Goal: Task Accomplishment & Management: Use online tool/utility

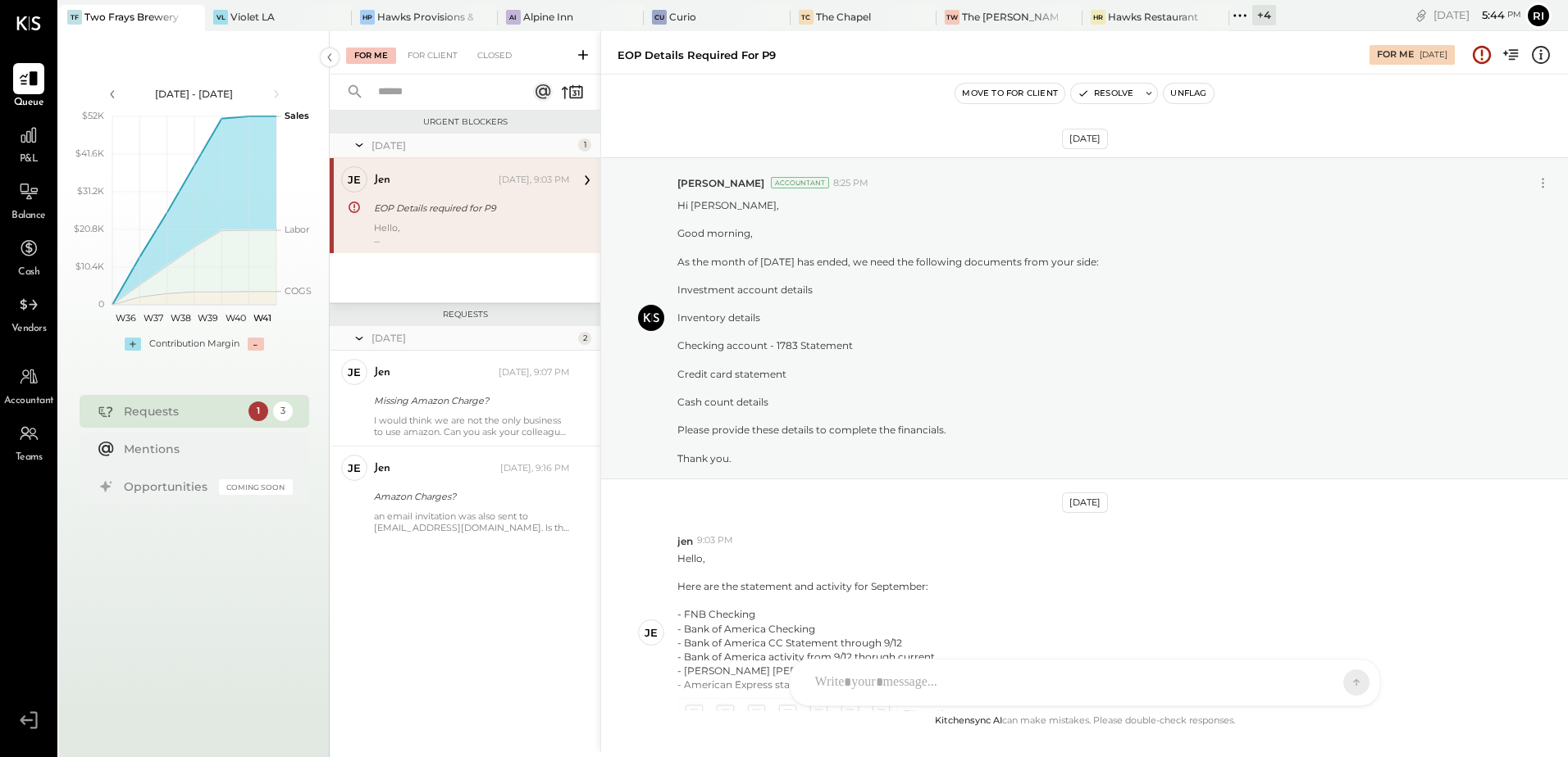
scroll to position [155, 0]
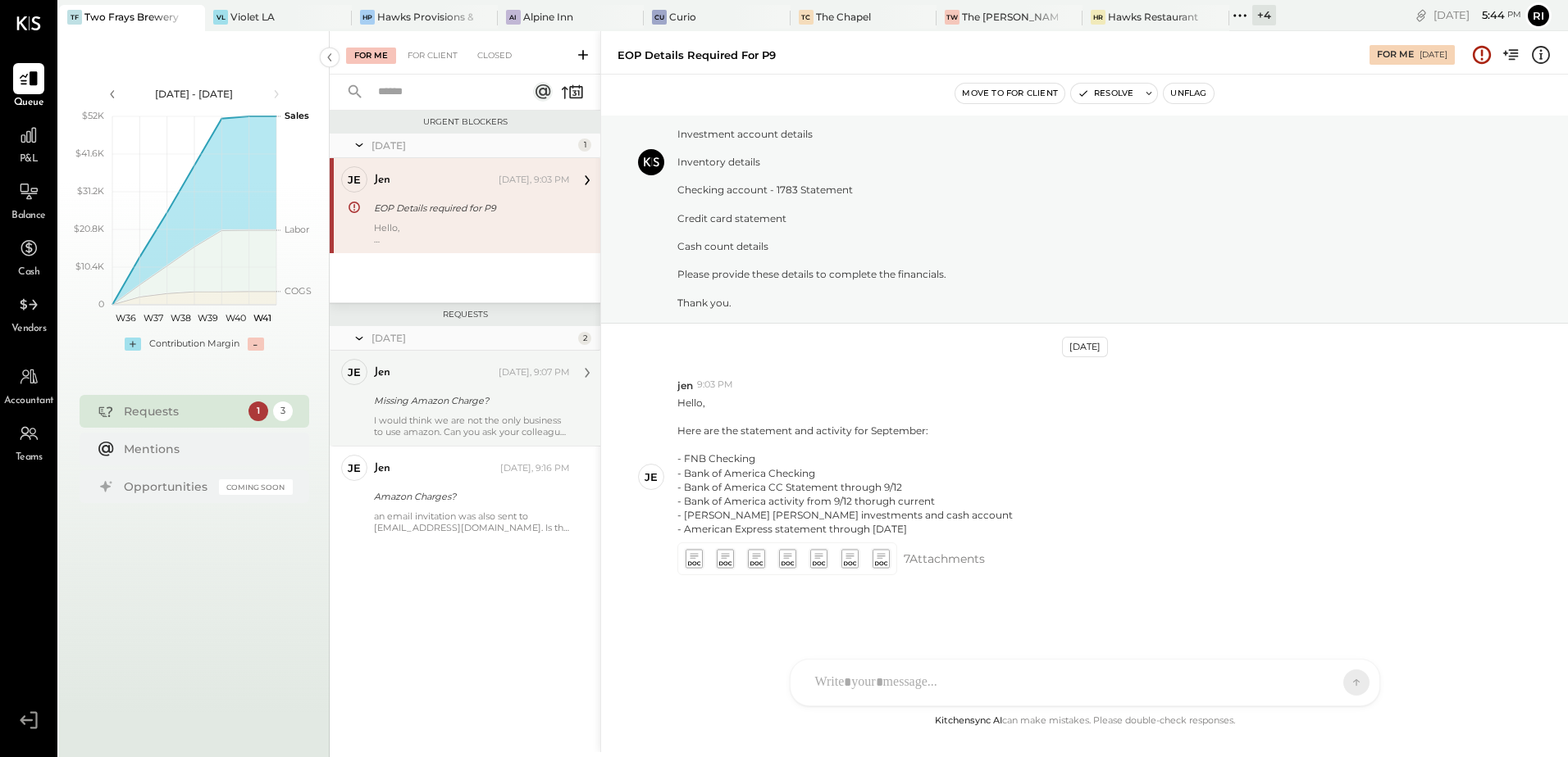
click at [449, 379] on div "jen" at bounding box center [435, 373] width 121 height 16
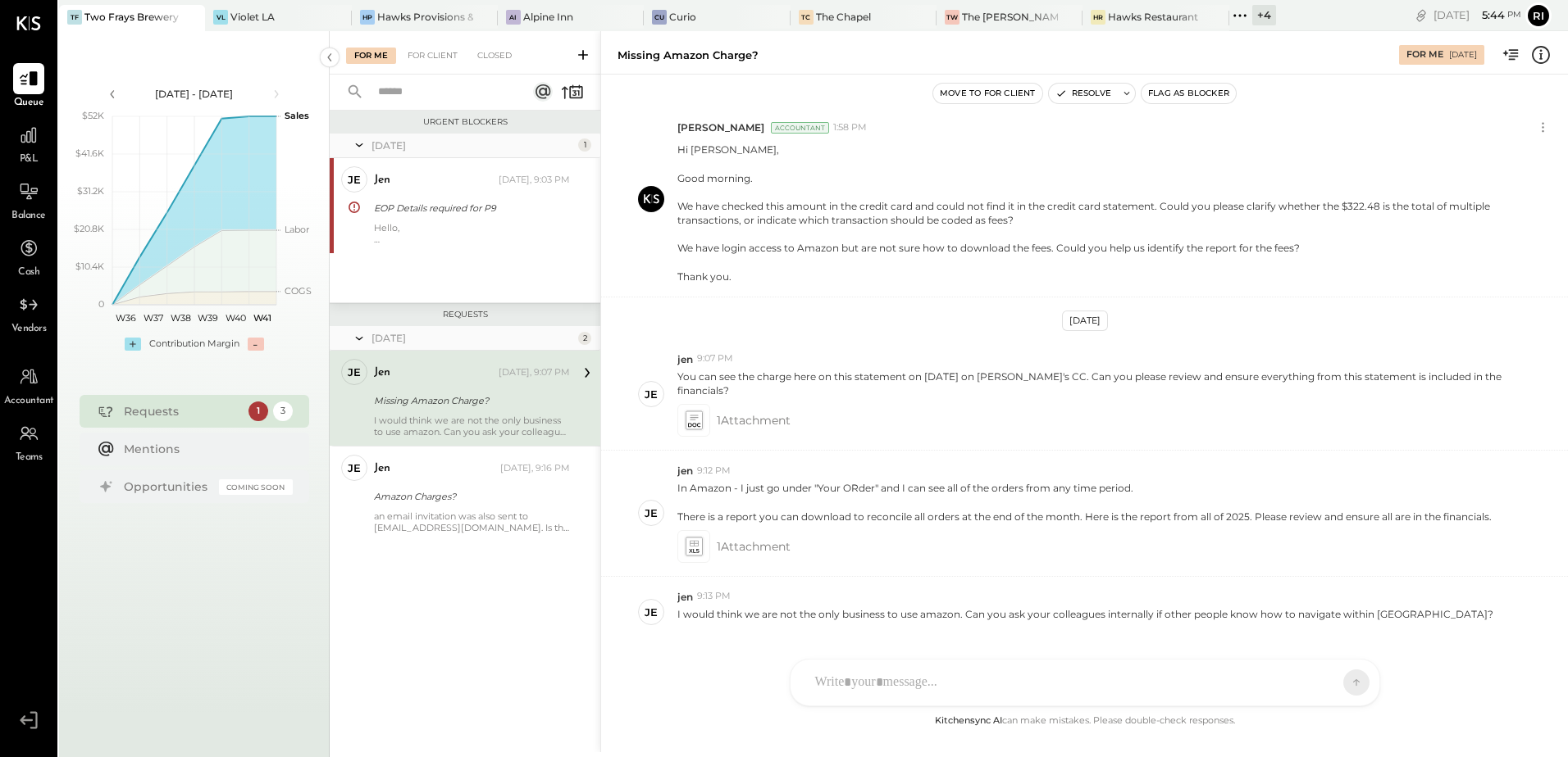
scroll to position [216, 0]
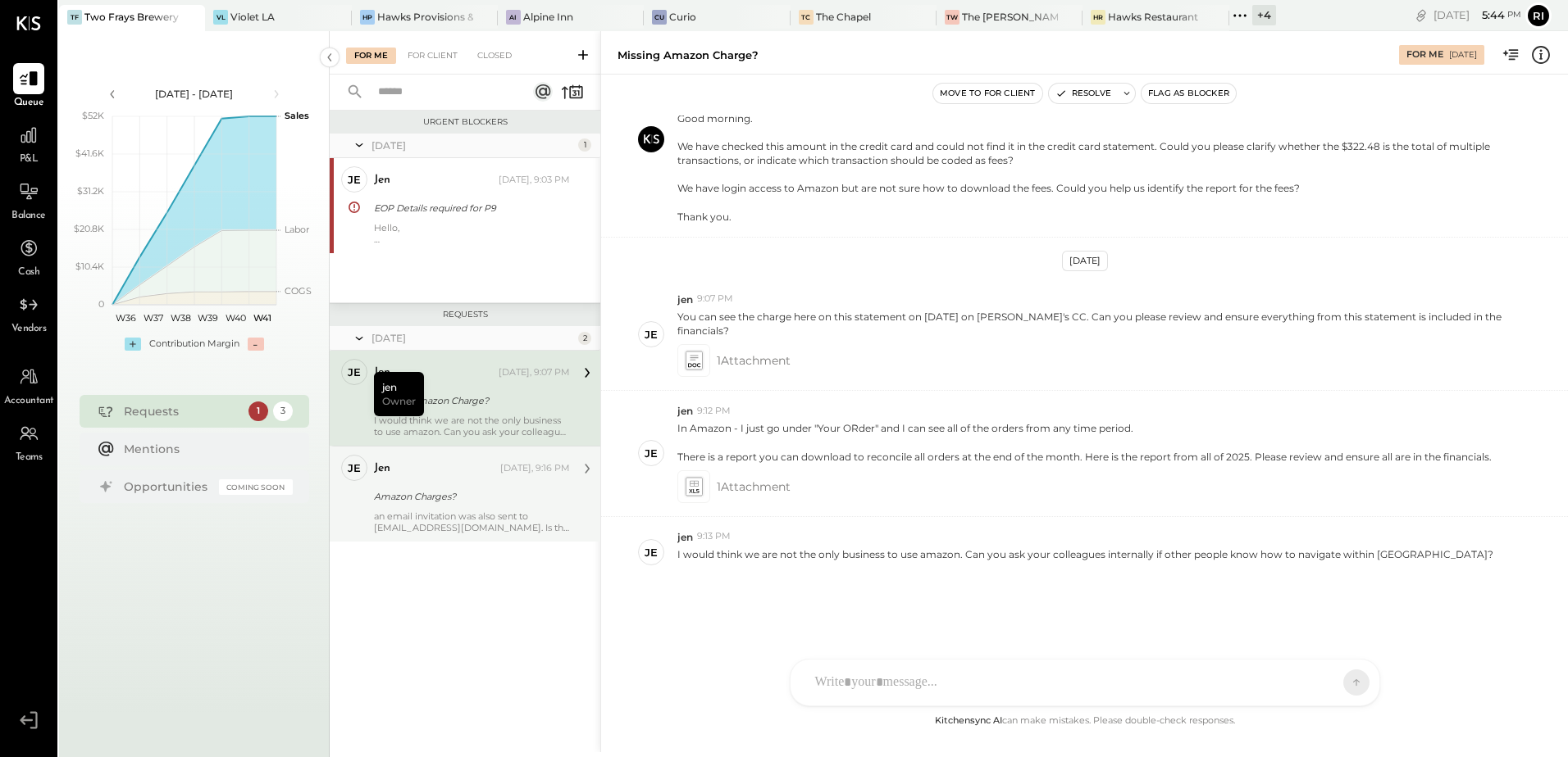
click at [402, 485] on div "jen [DATE], 9:16 PM Amazon Charges? an email invitation was also sent to [EMAIL…" at bounding box center [472, 494] width 196 height 79
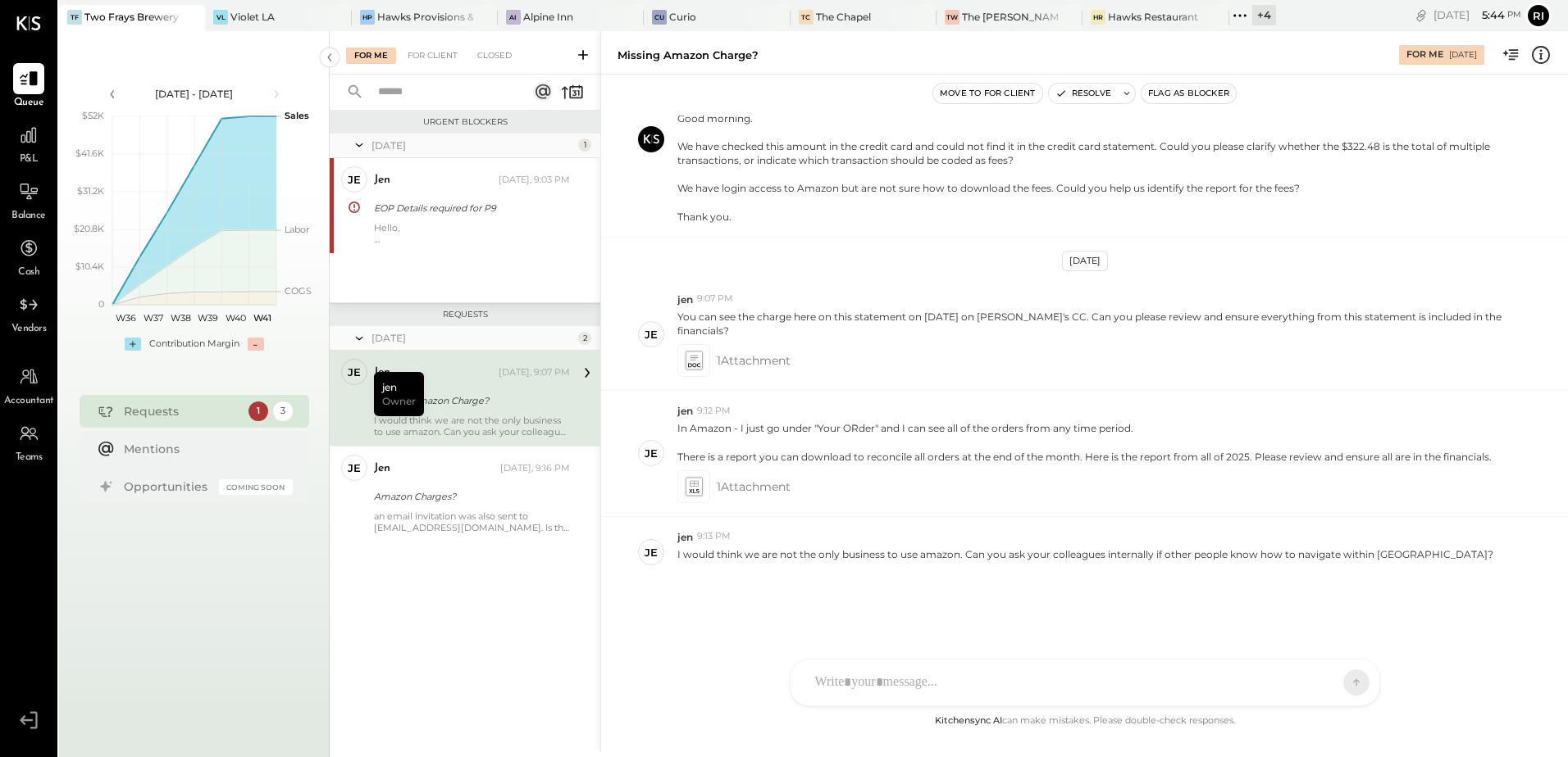
scroll to position [148, 0]
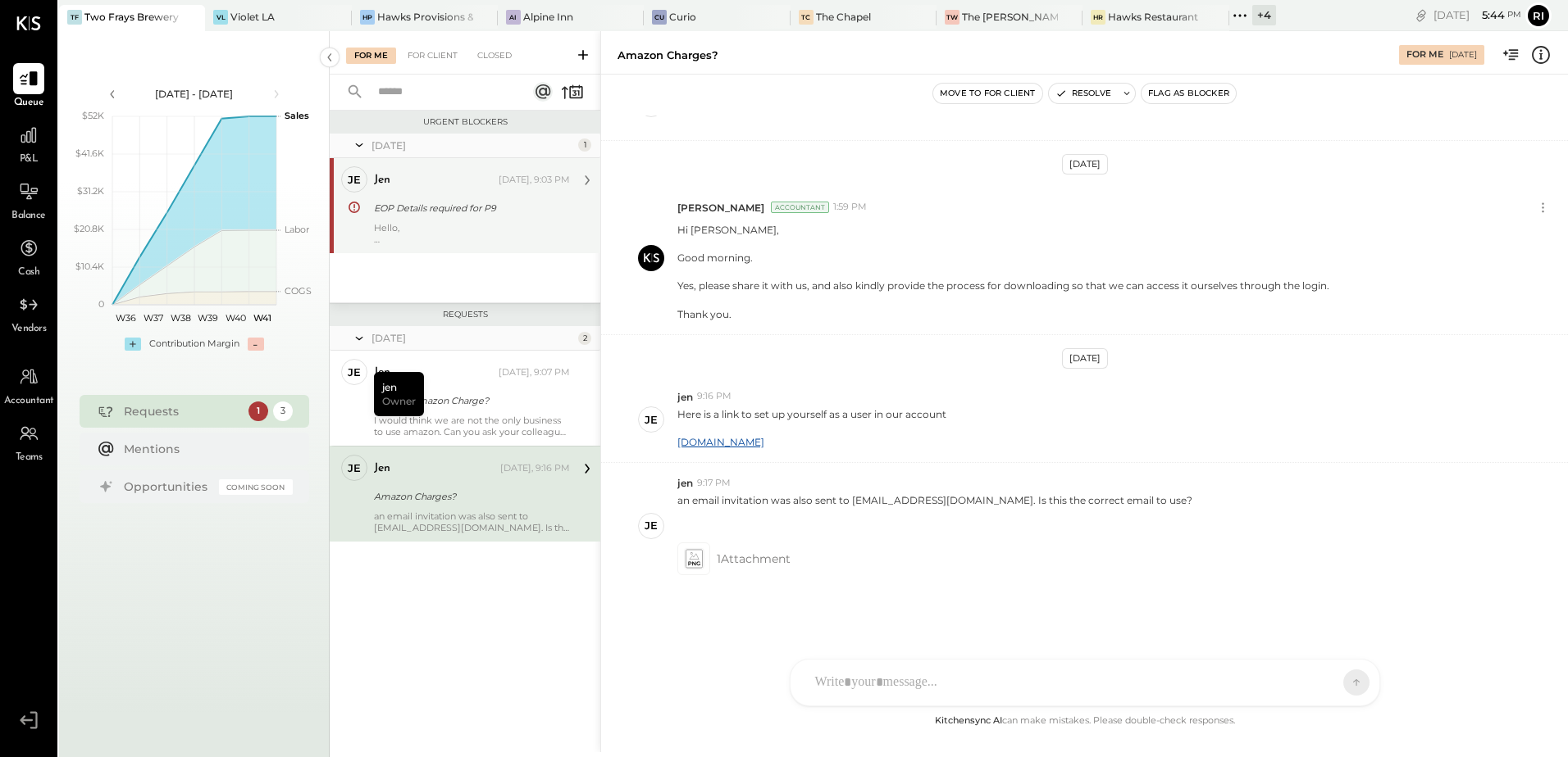
click at [421, 207] on div "EOP Details required for P9" at bounding box center [469, 208] width 191 height 16
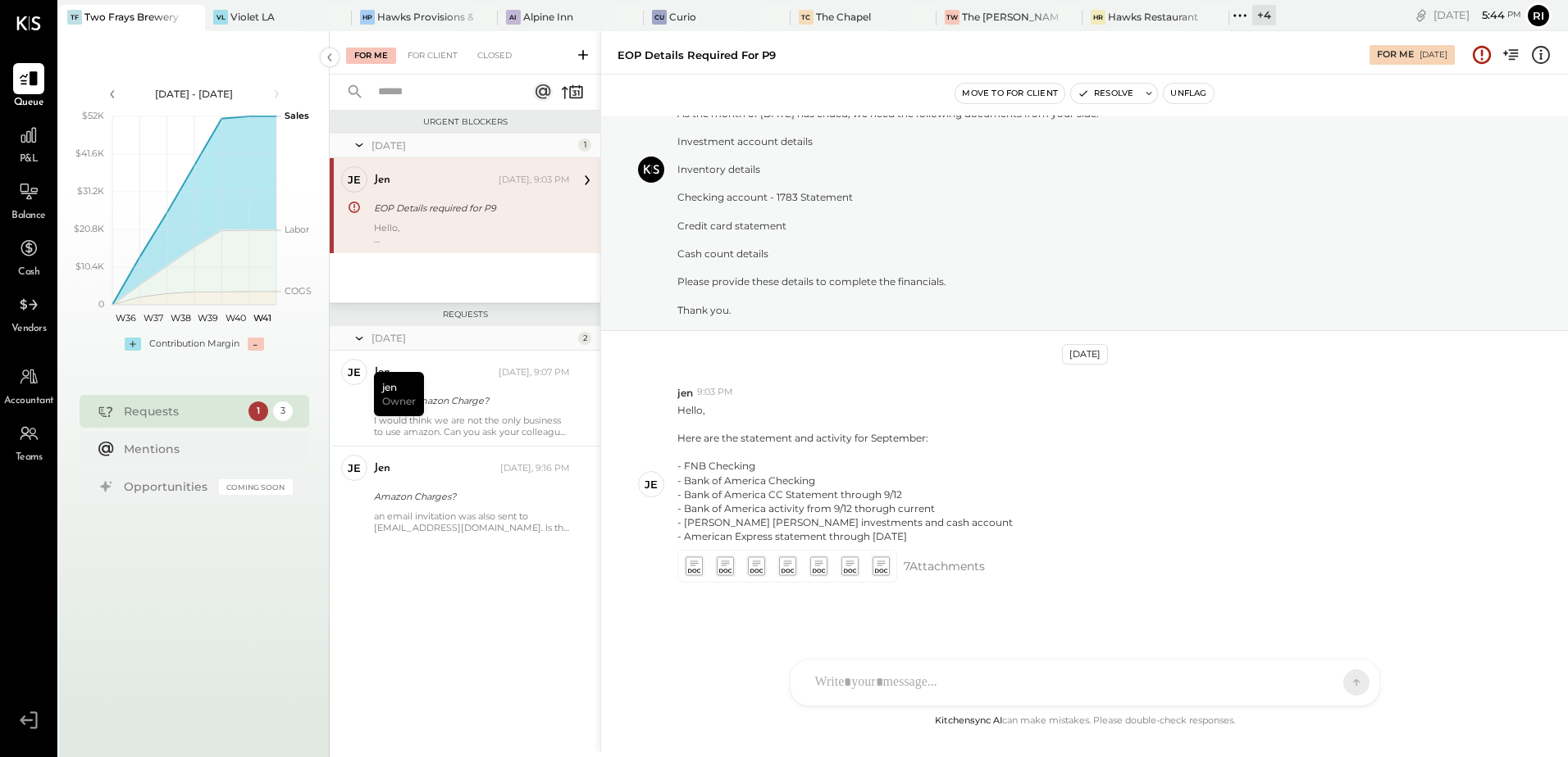
scroll to position [155, 0]
click at [1243, 14] on icon at bounding box center [1244, 14] width 3 height 3
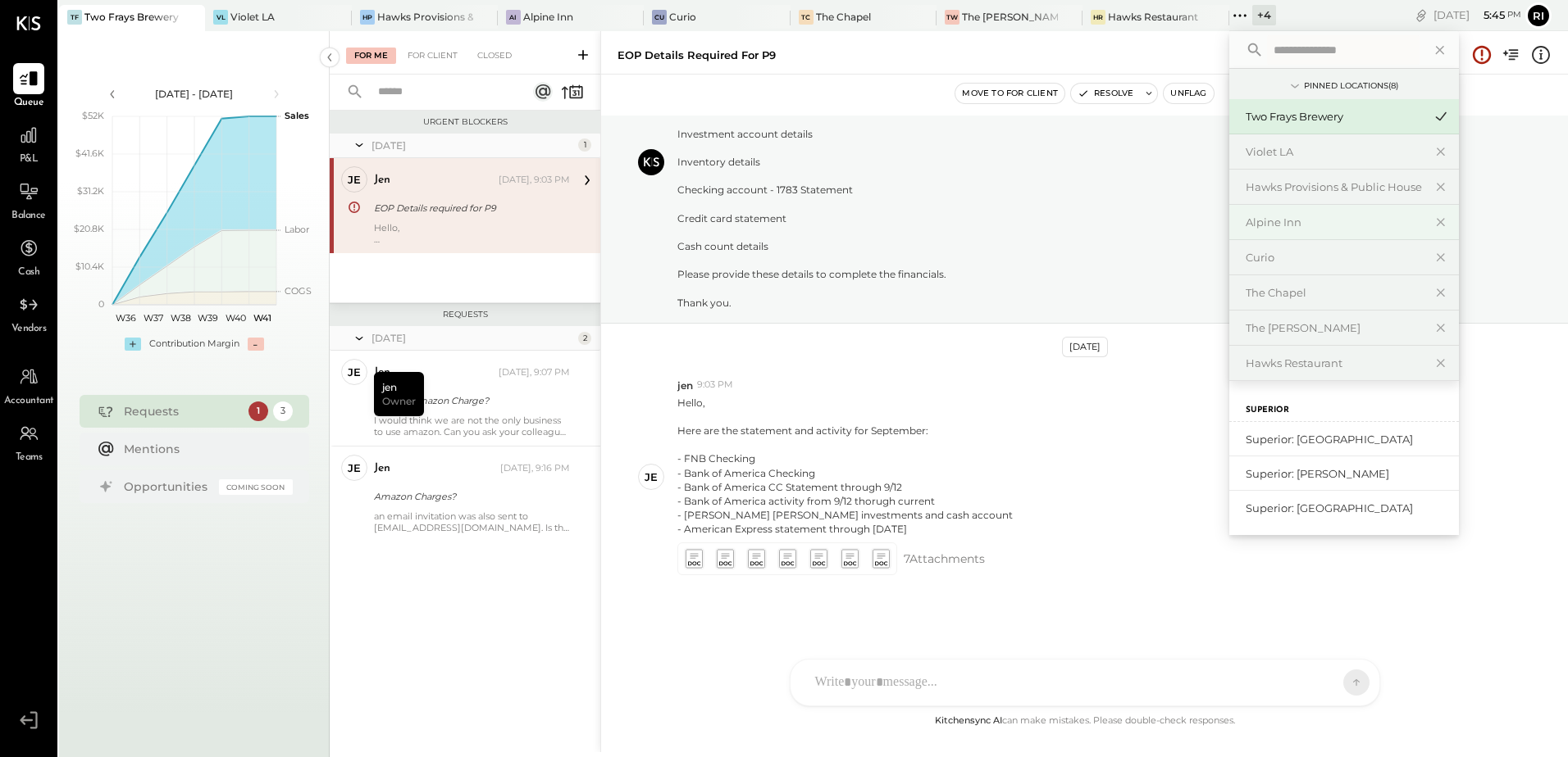
click at [1285, 221] on div "Alpine Inn" at bounding box center [1334, 222] width 177 height 15
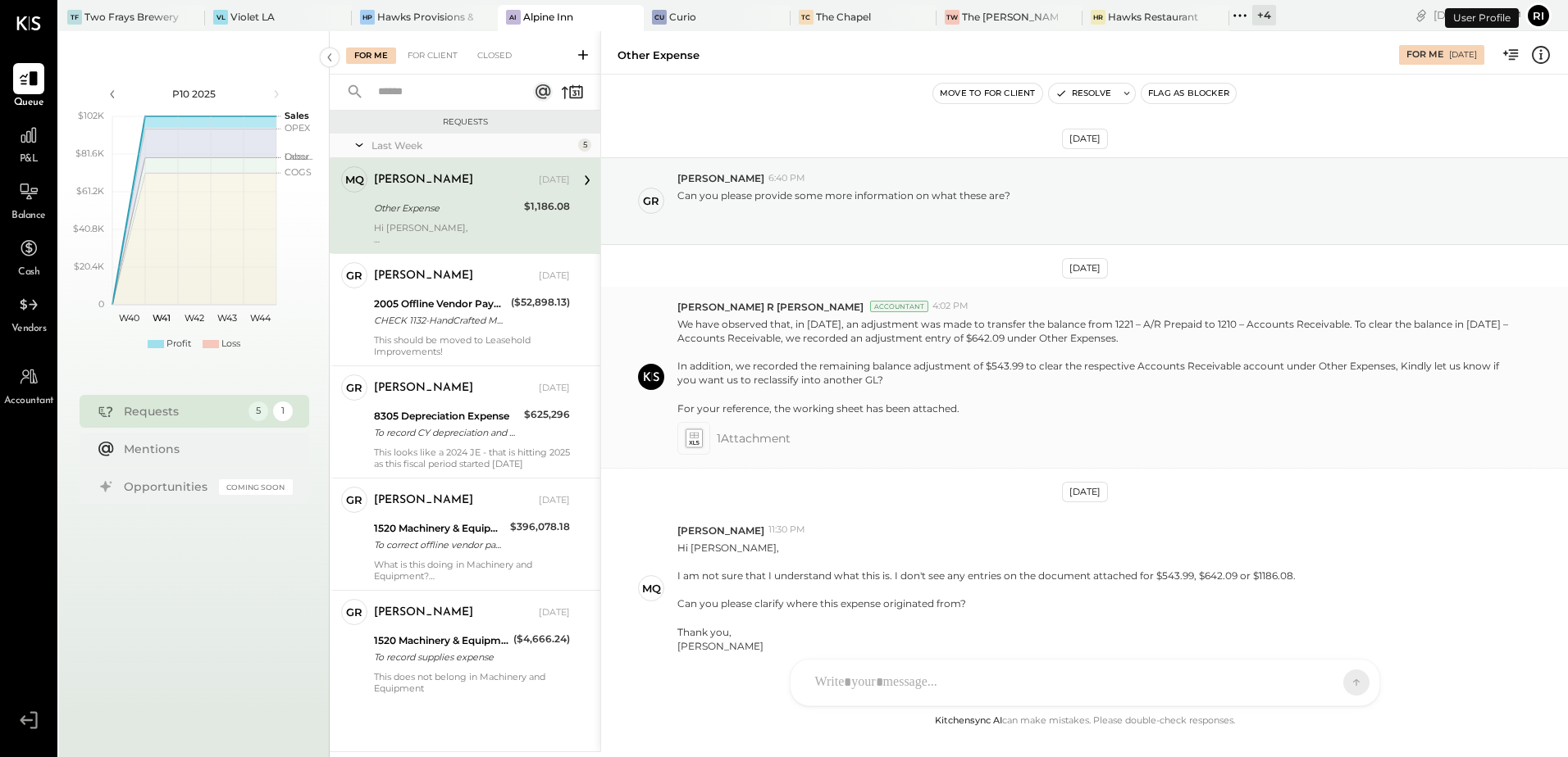
scroll to position [78, 0]
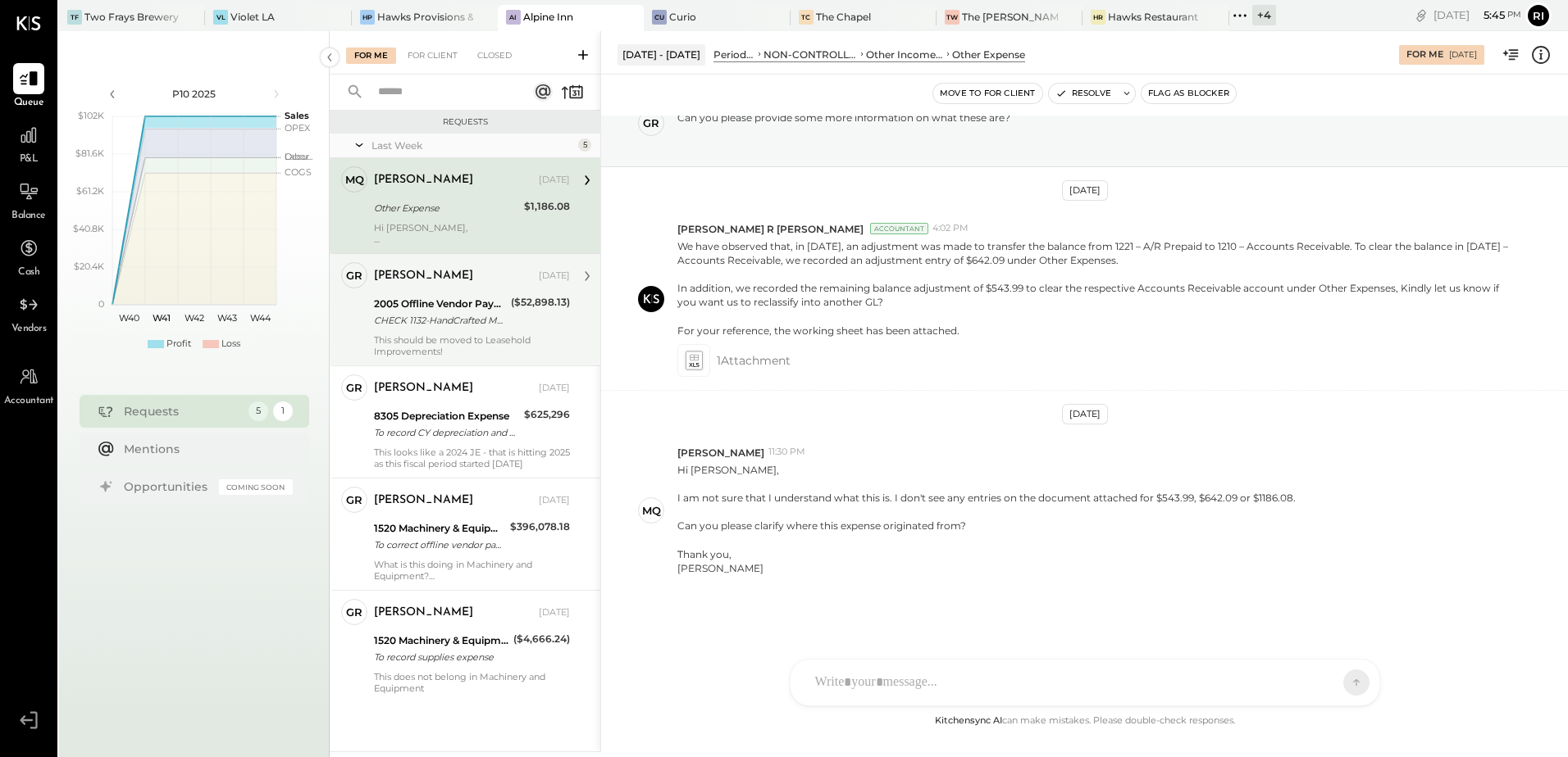
click at [401, 322] on div "CHECK 1132-HandCrafted Metals, Inc-Invoice#9303" at bounding box center [440, 321] width 132 height 16
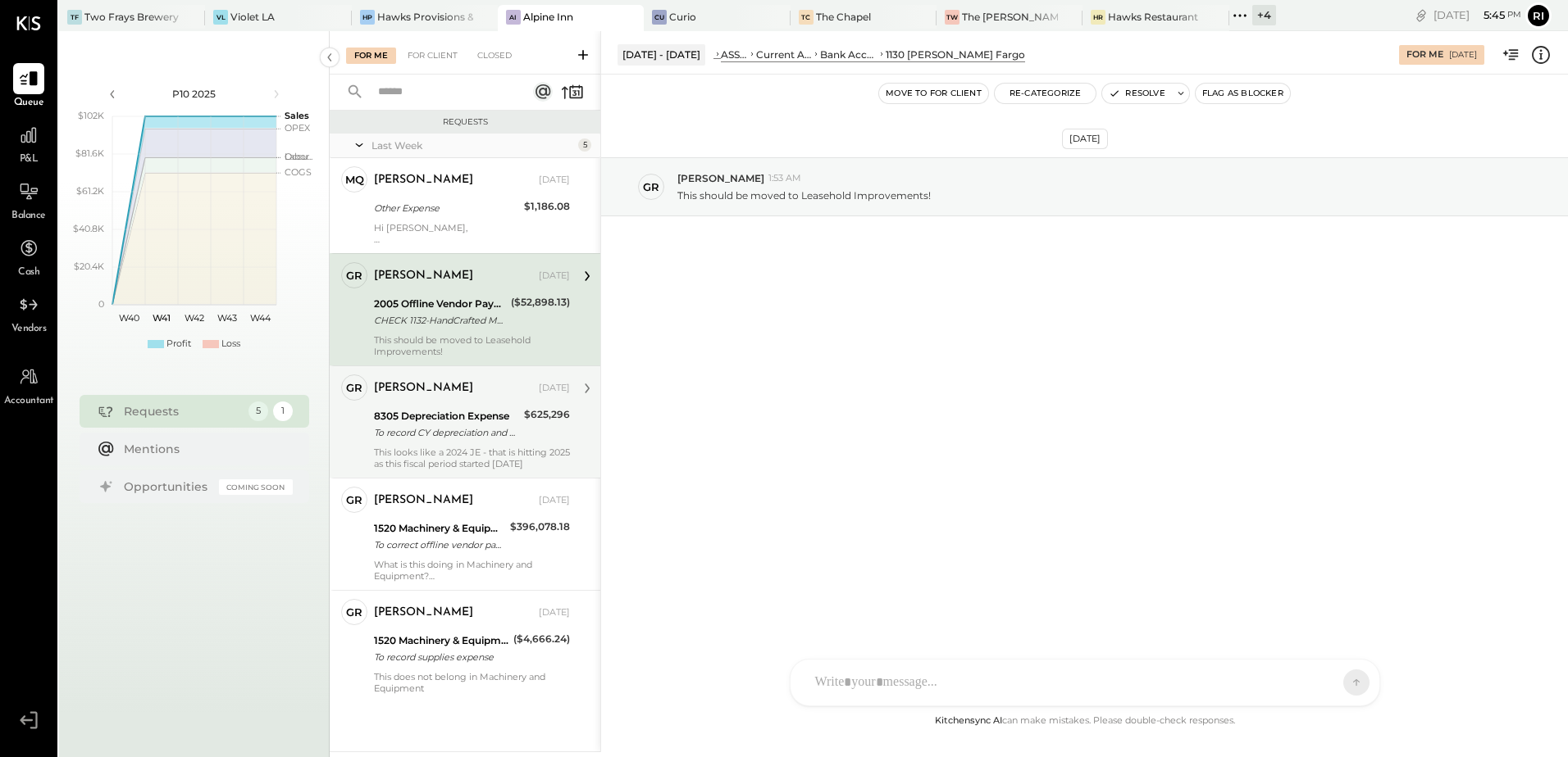
click at [447, 415] on div "8305 Depreciation Expense" at bounding box center [446, 416] width 146 height 16
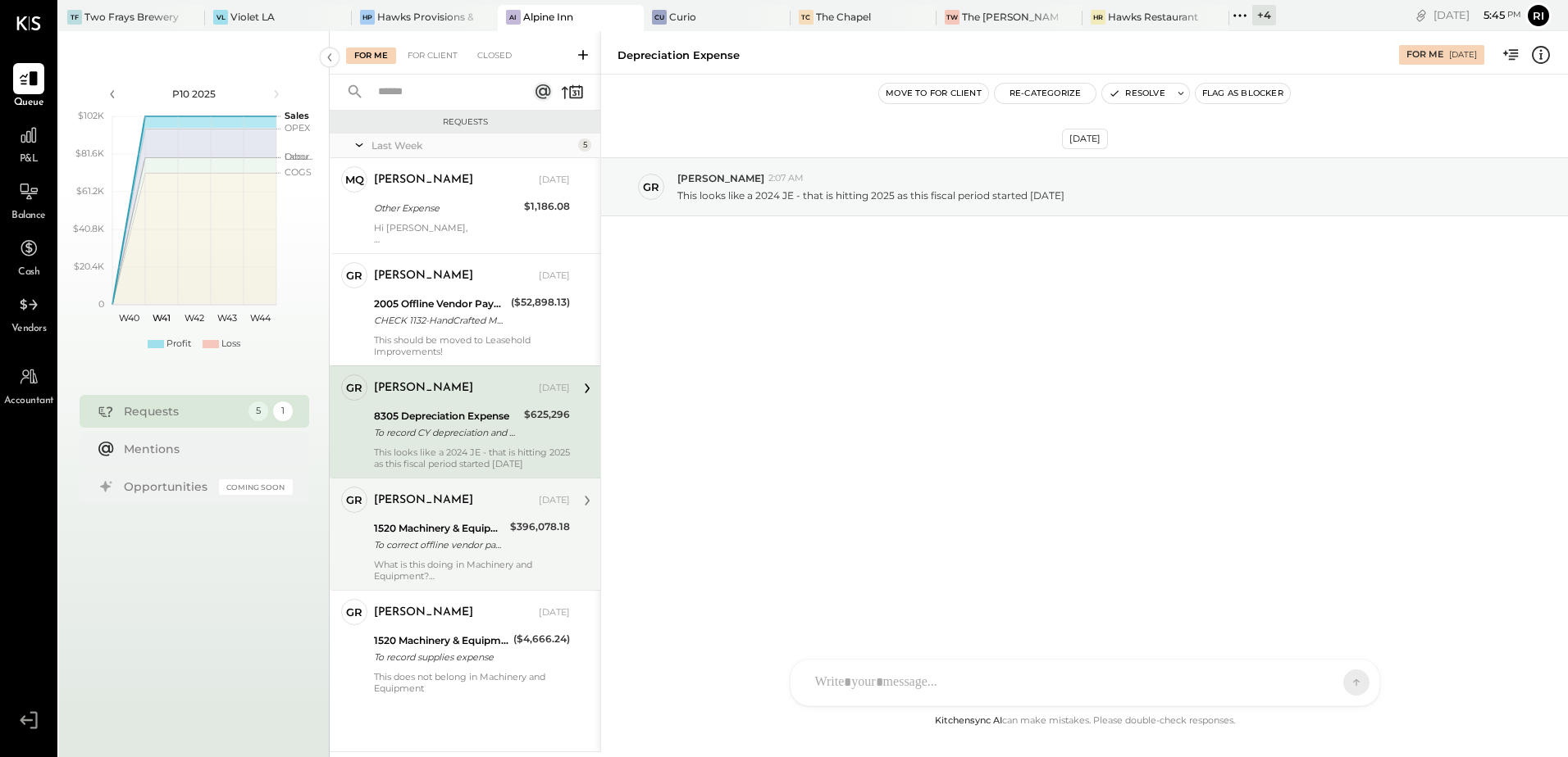
click at [512, 543] on div "$396,078.18" at bounding box center [540, 537] width 60 height 36
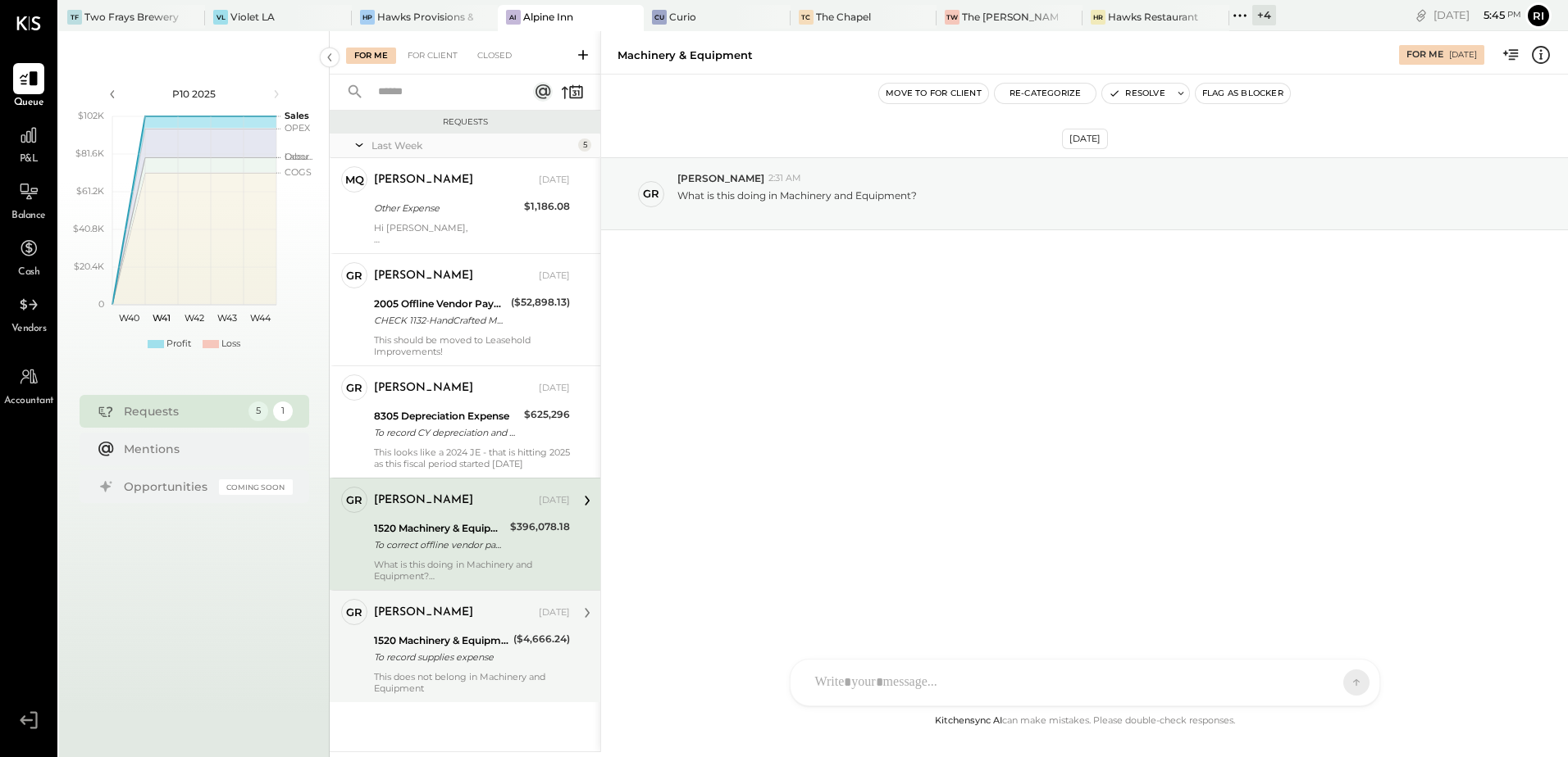
click at [535, 637] on div "($4,666.24)" at bounding box center [541, 640] width 57 height 16
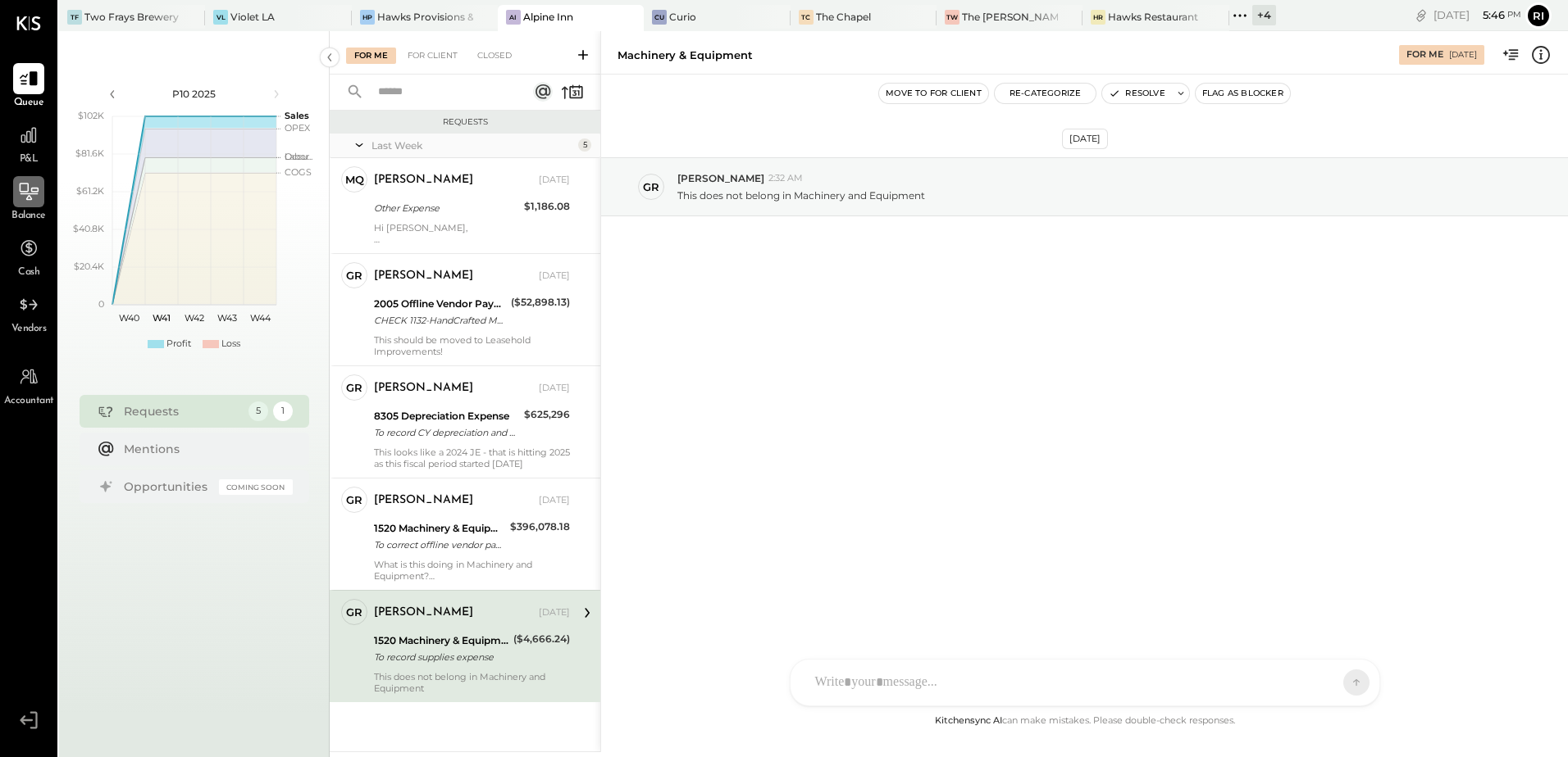
click at [30, 204] on div at bounding box center [29, 192] width 31 height 31
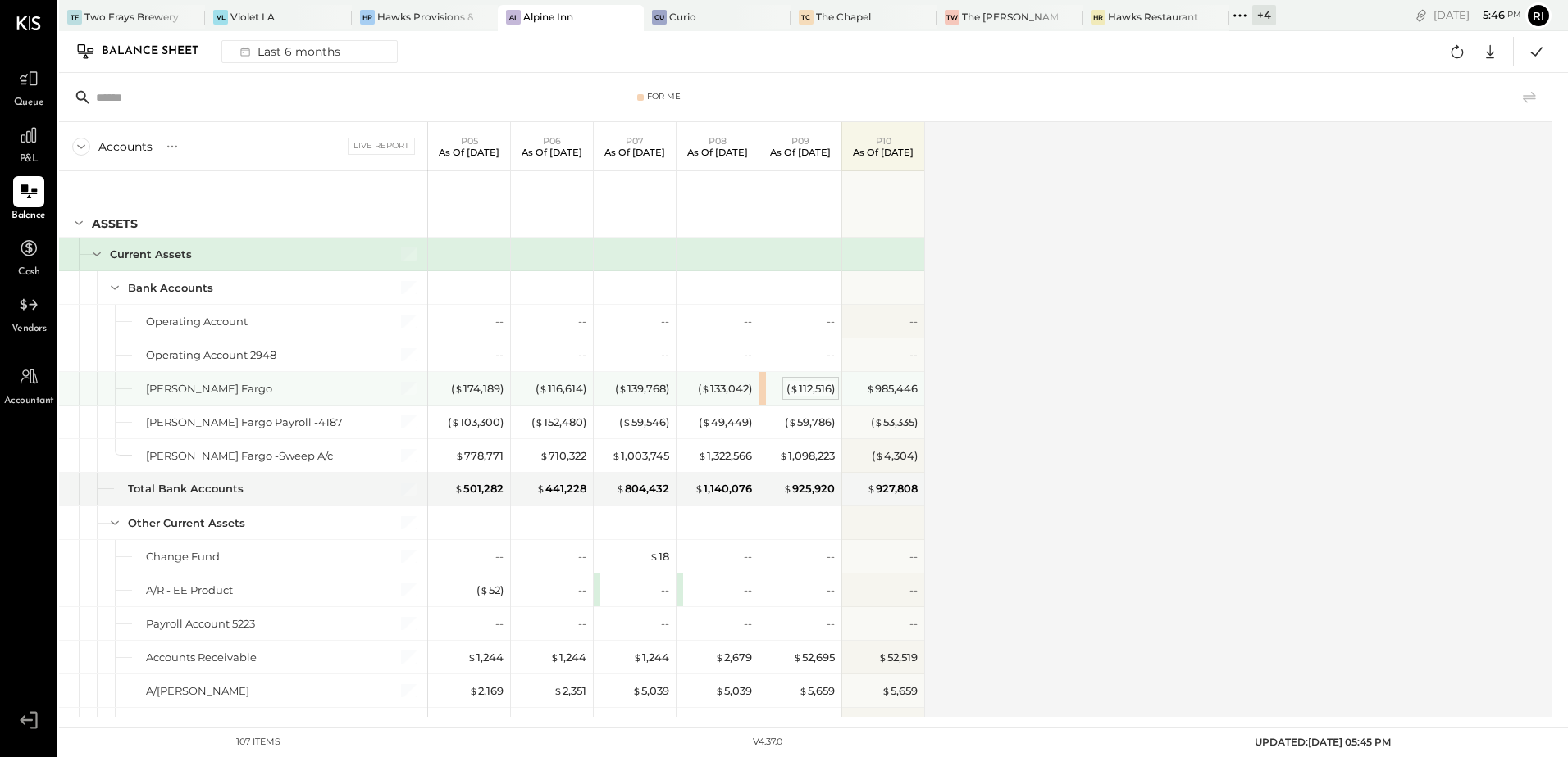
click at [805, 384] on div "( $ 112,516 )" at bounding box center [811, 388] width 49 height 15
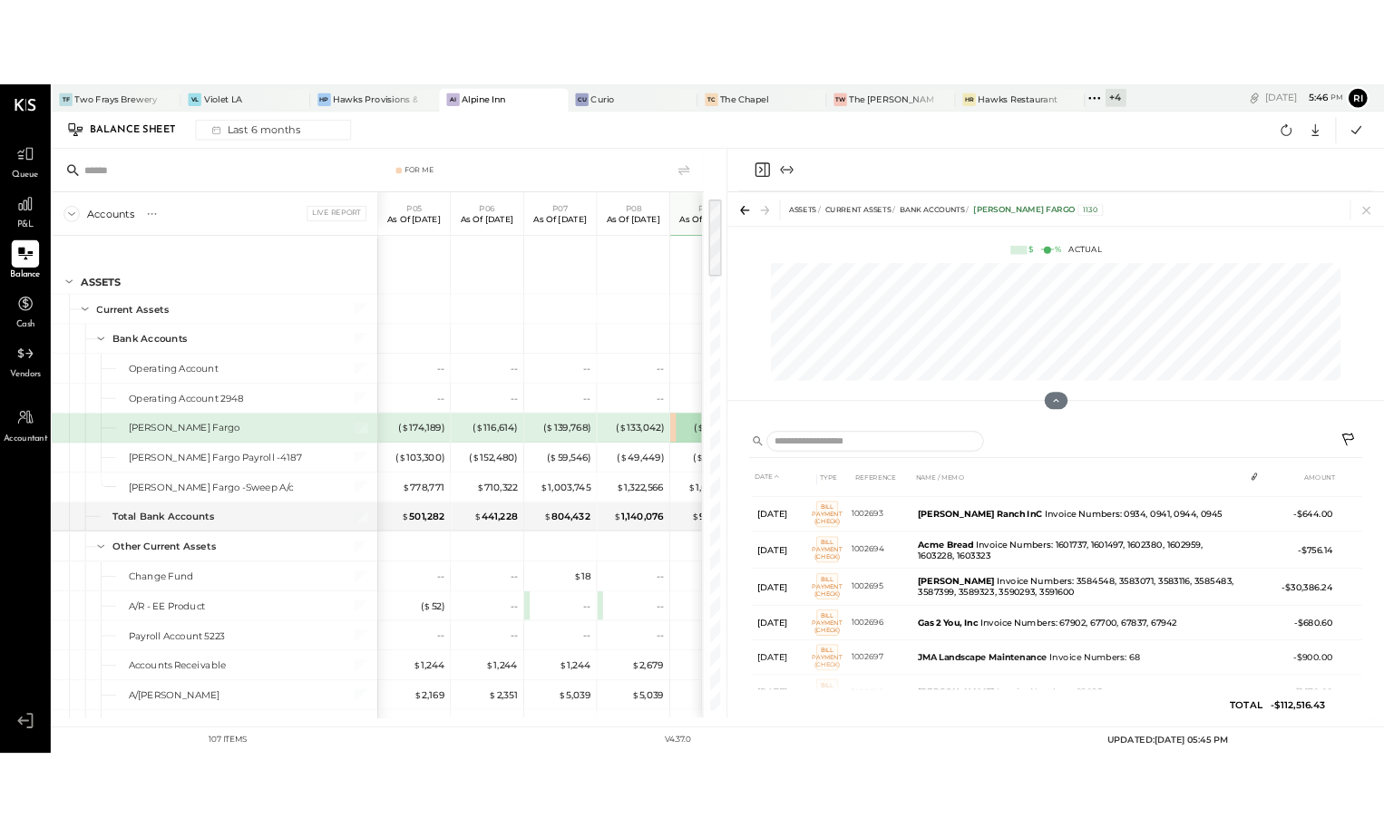
scroll to position [9860, 0]
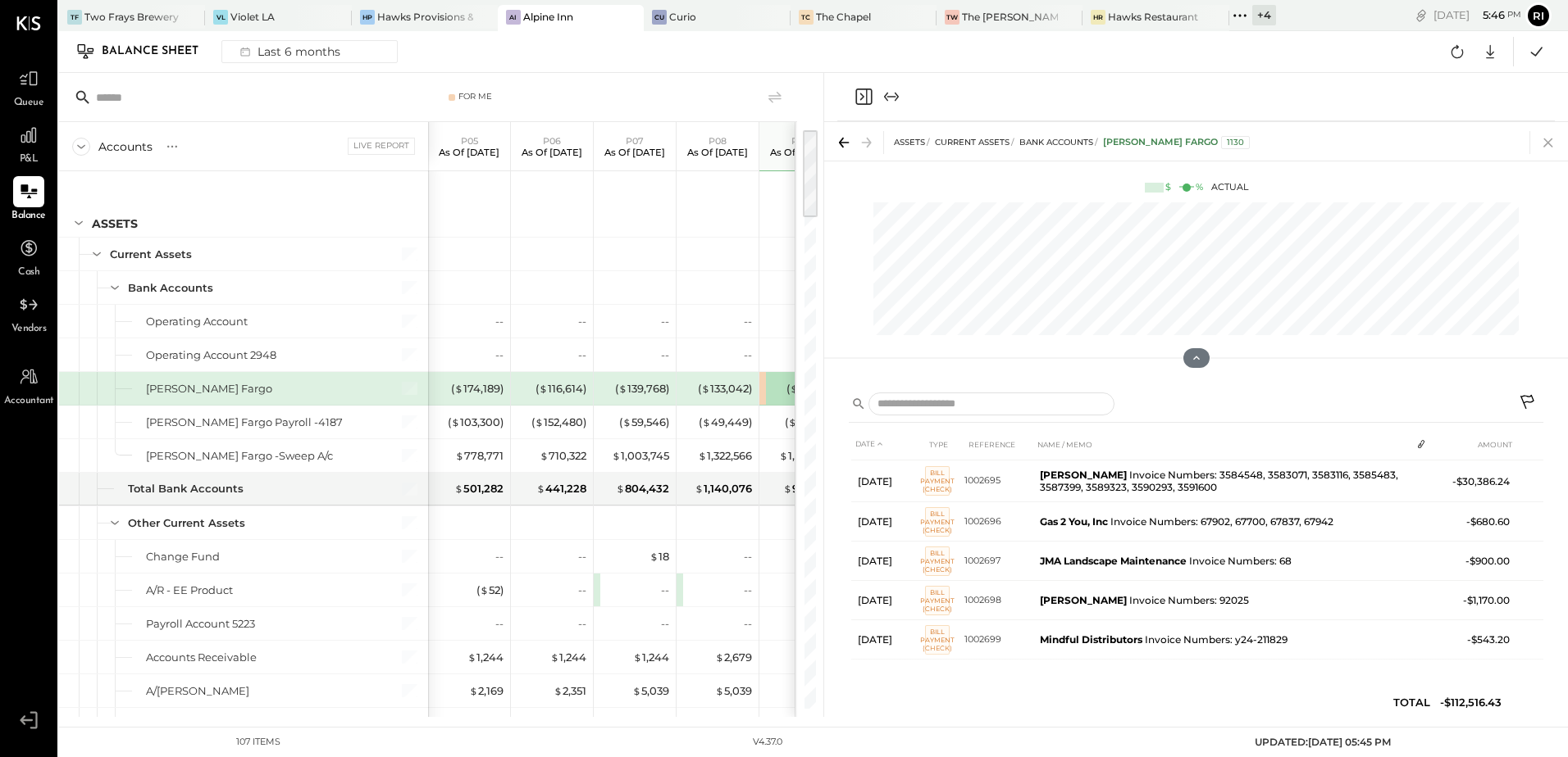
click at [1548, 145] on icon at bounding box center [1547, 142] width 23 height 23
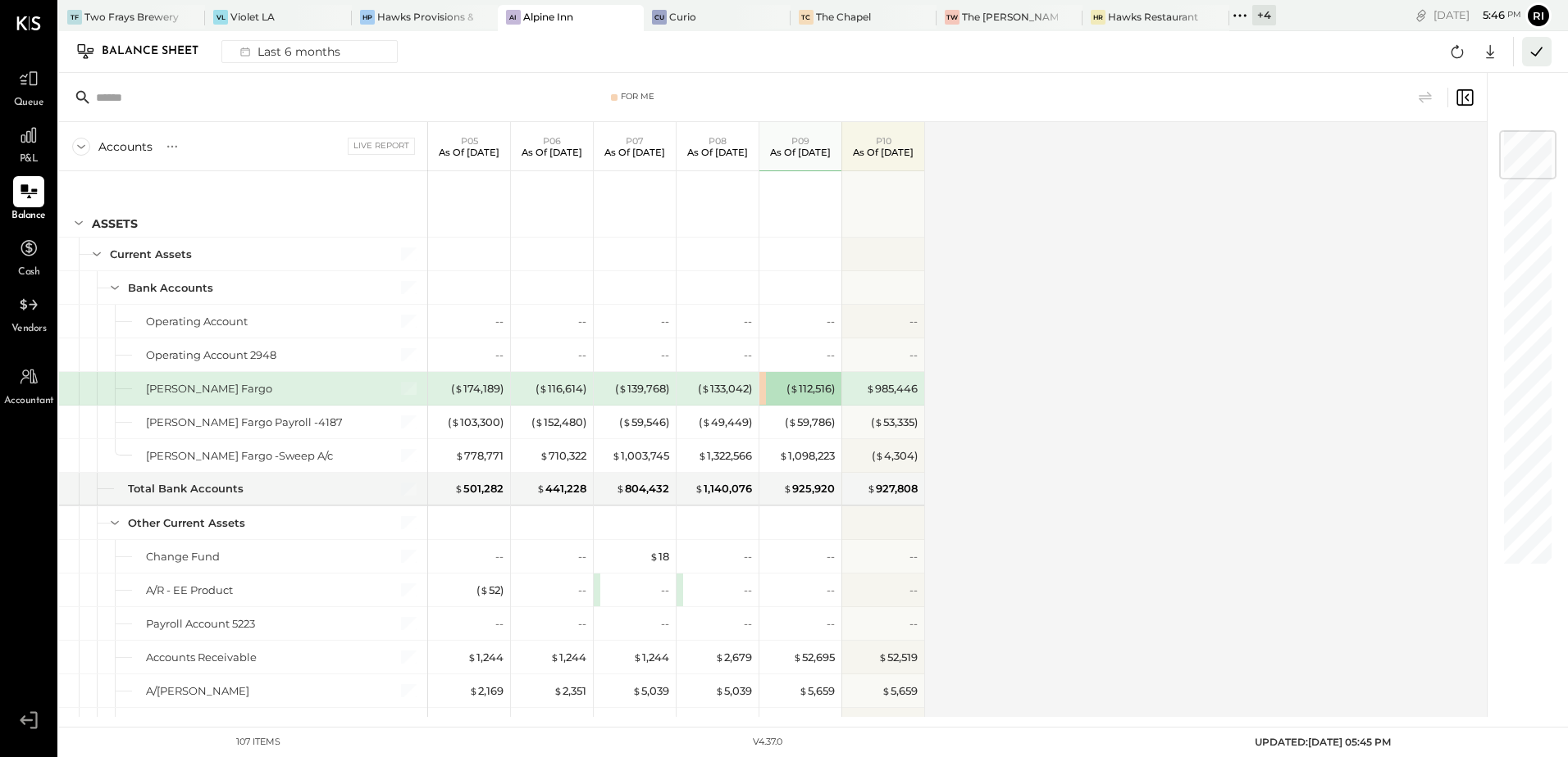
click at [1543, 42] on icon at bounding box center [1536, 51] width 22 height 22
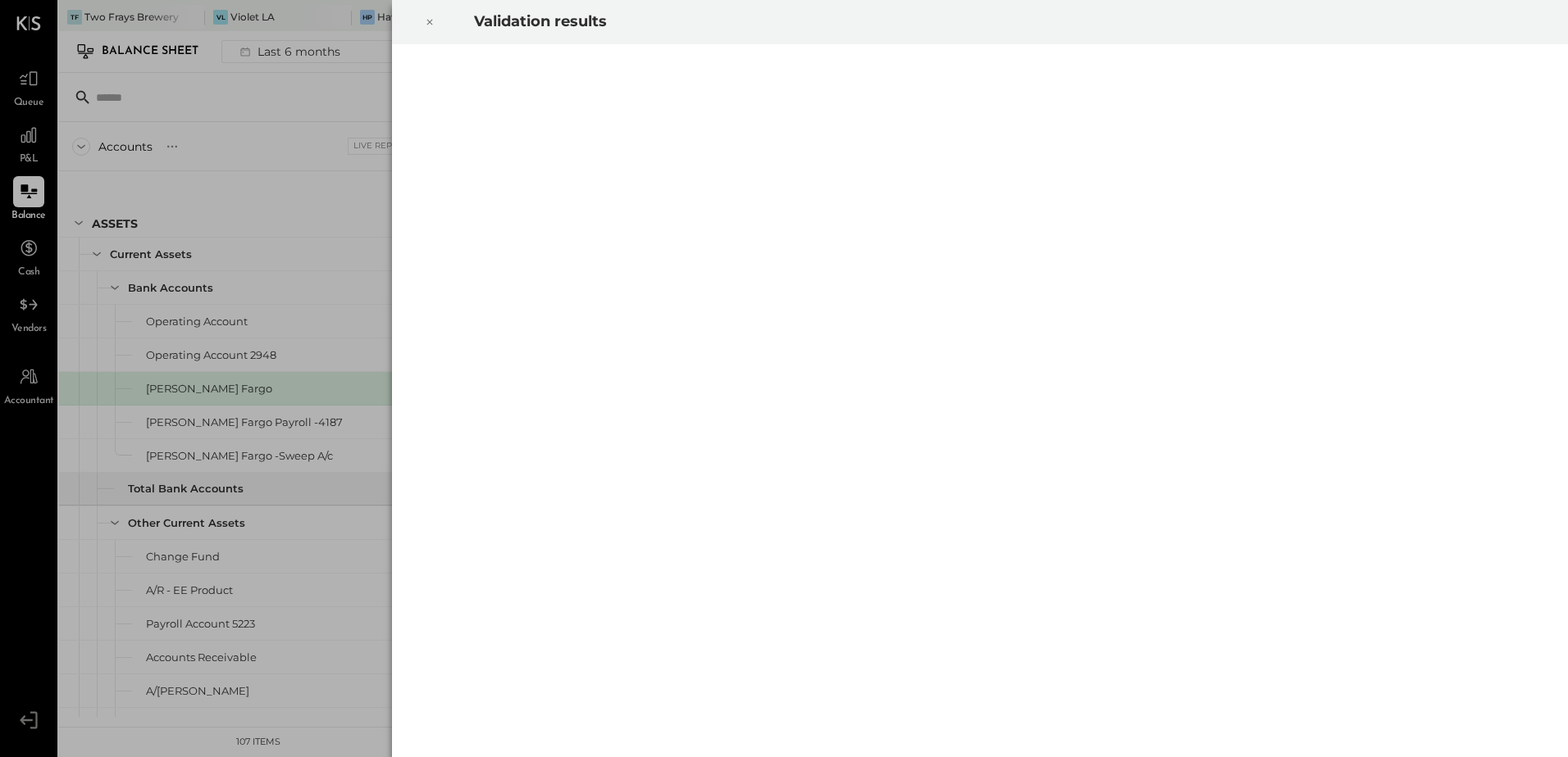
click at [424, 33] on div at bounding box center [429, 22] width 36 height 46
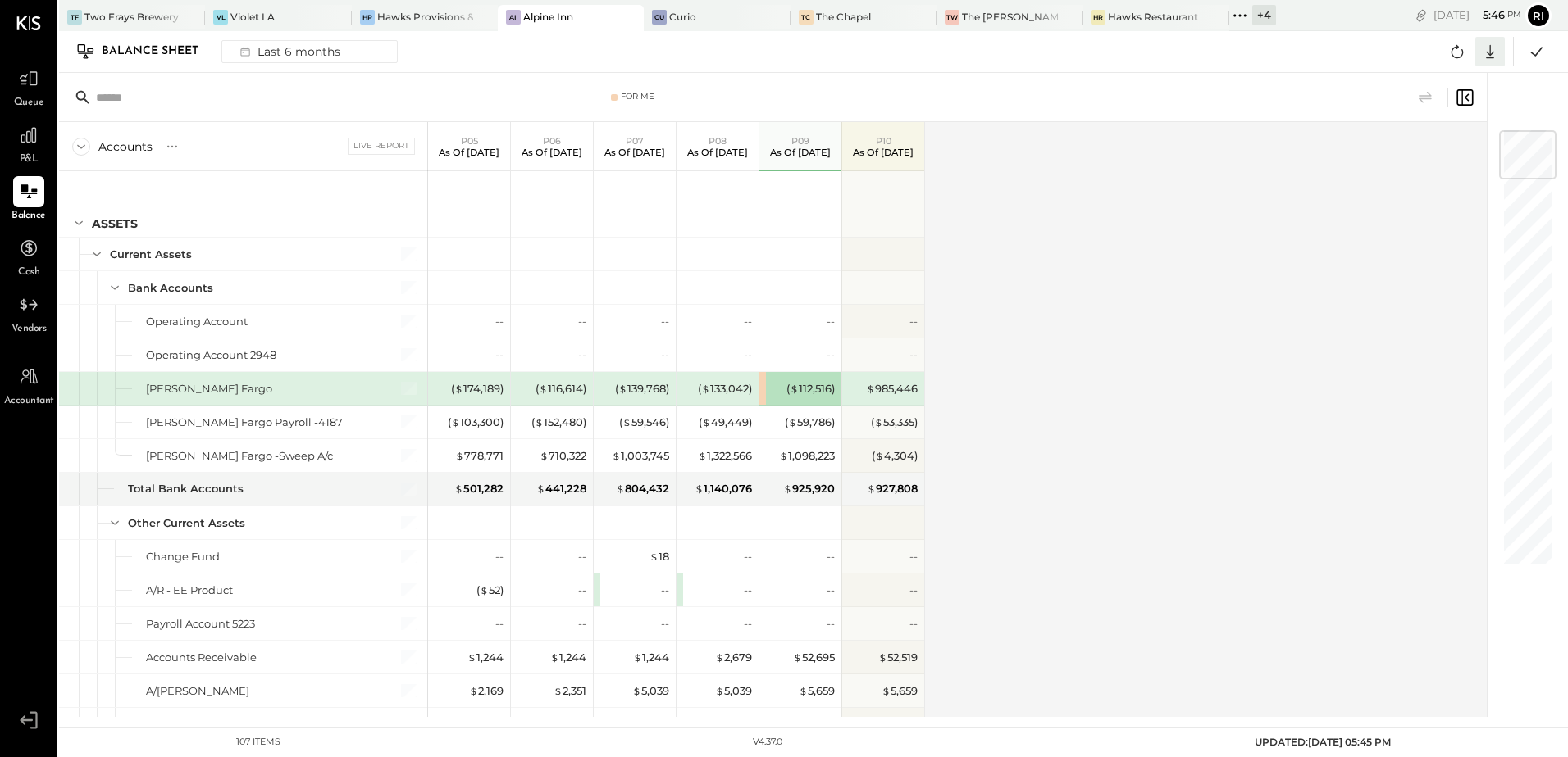
click at [1480, 55] on icon at bounding box center [1490, 51] width 22 height 22
click at [1445, 156] on div "Excel" at bounding box center [1439, 147] width 131 height 34
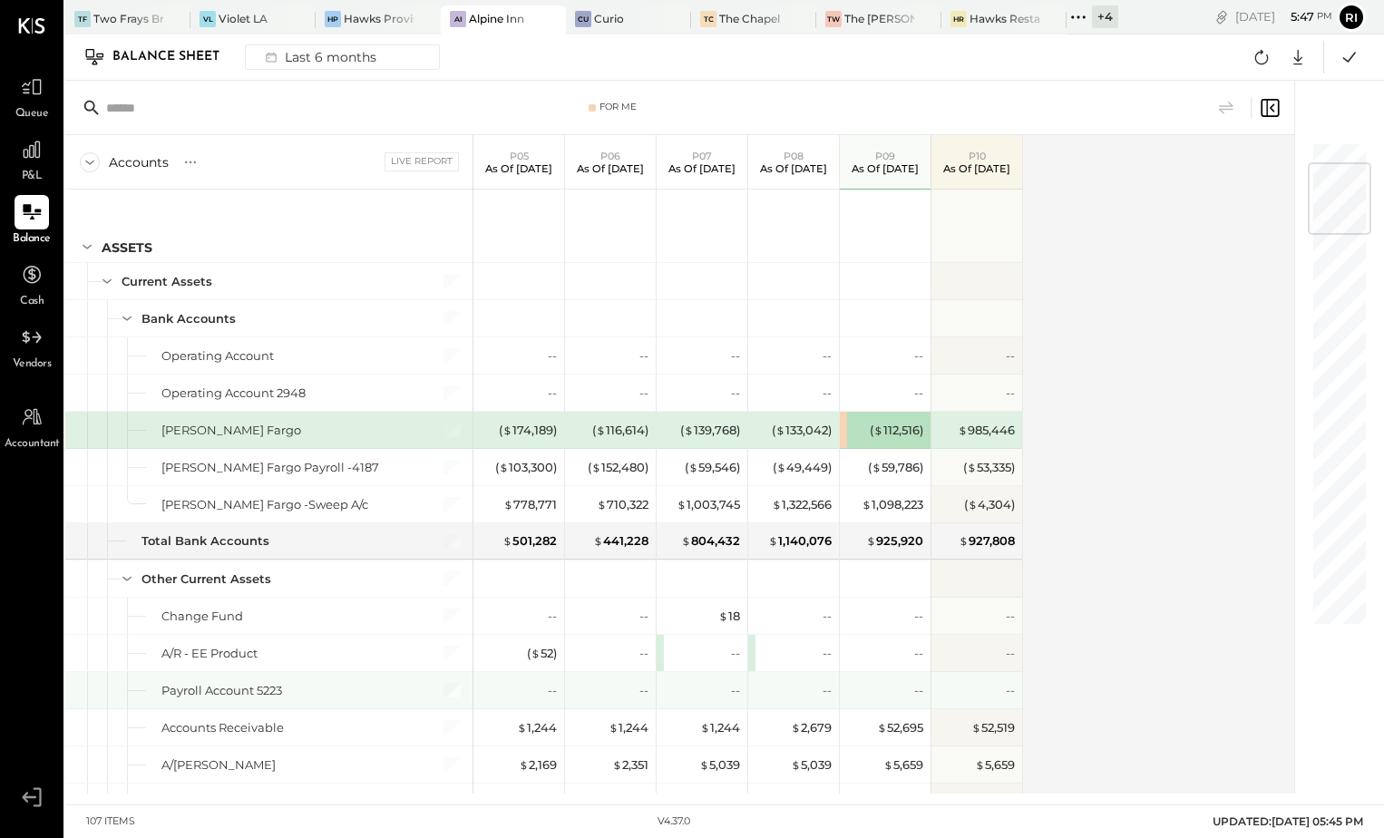
scroll to position [181, 0]
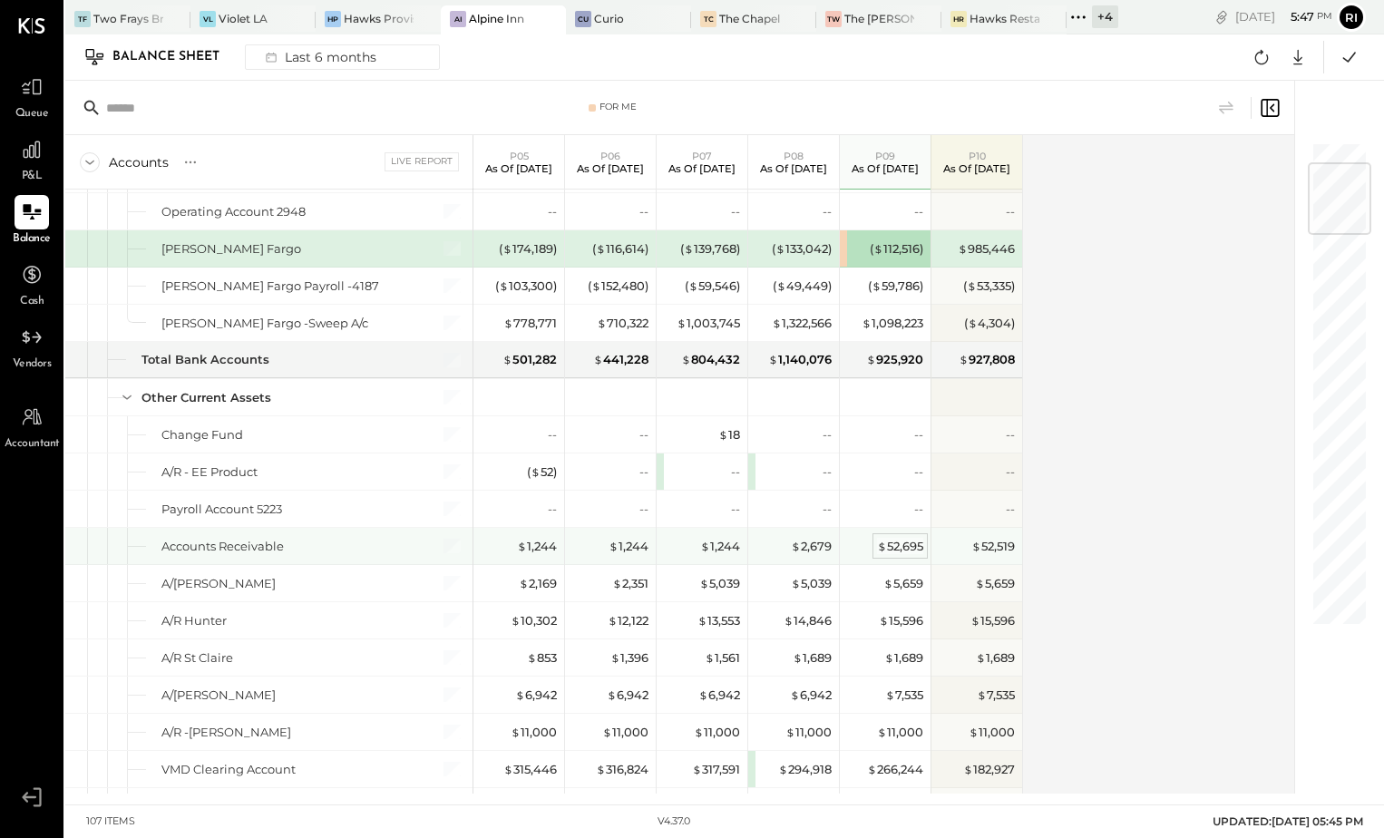
click at [904, 551] on div "$ 52,695" at bounding box center [900, 546] width 46 height 17
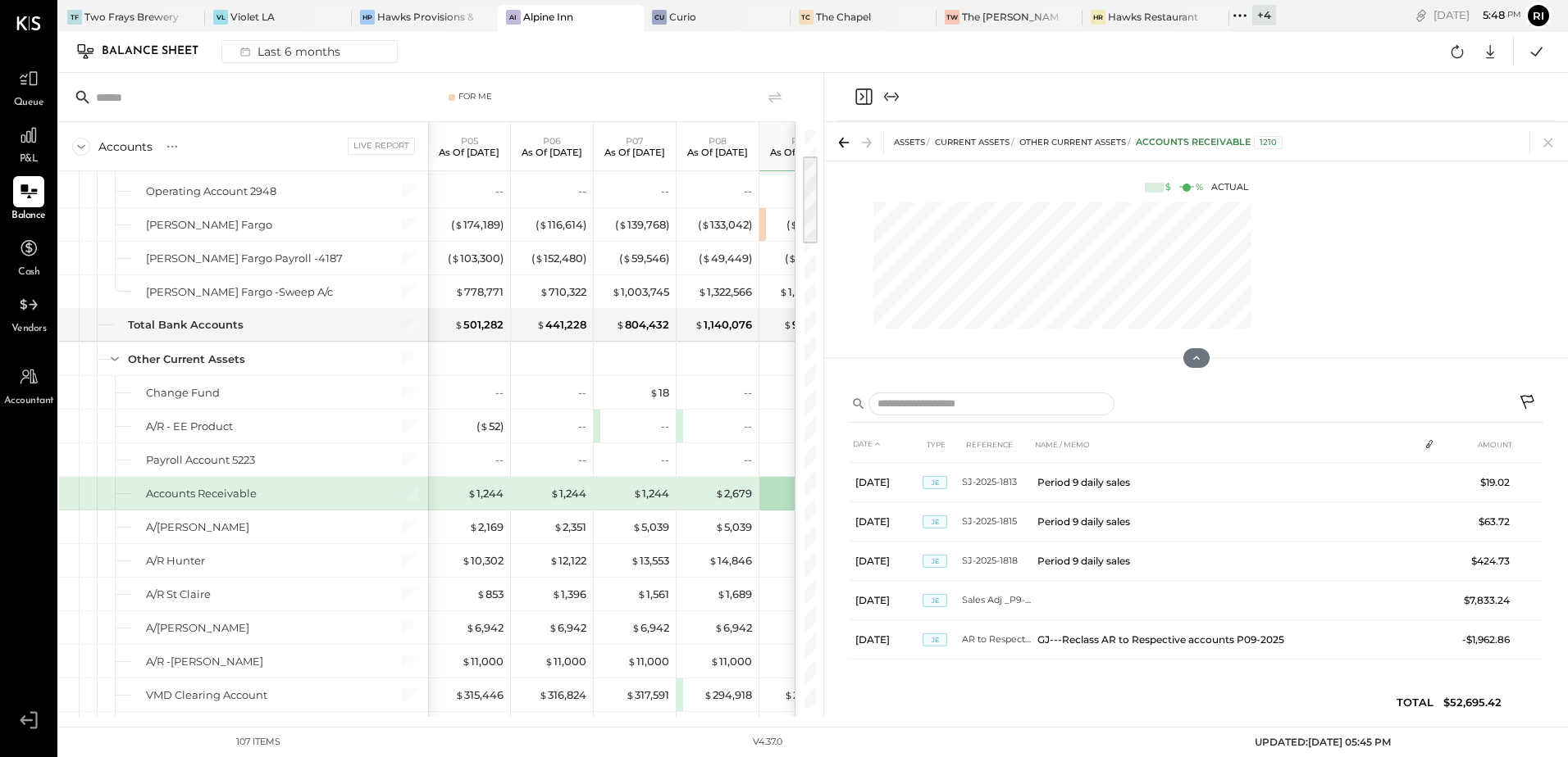
scroll to position [272, 0]
